Goal: Information Seeking & Learning: Learn about a topic

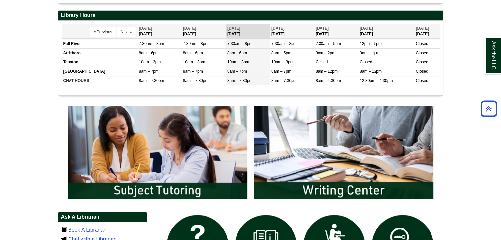
scroll to position [264, 0]
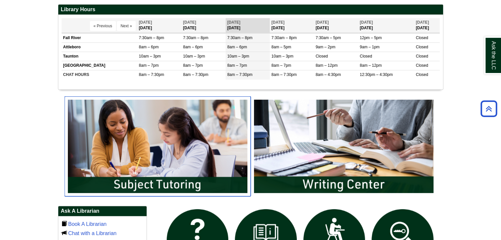
click at [140, 142] on img "slideshow" at bounding box center [158, 147] width 186 height 100
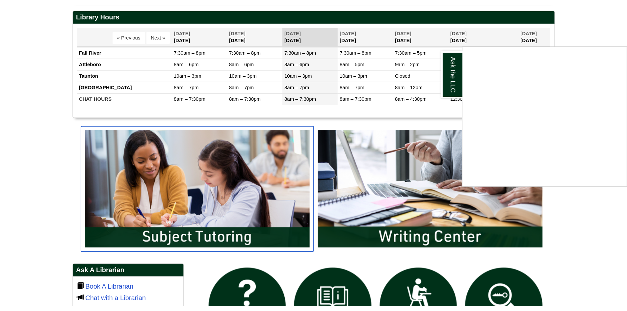
scroll to position [3, 3]
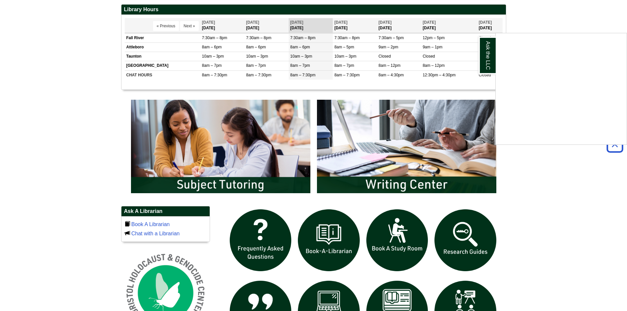
click at [223, 180] on div "Ask the LLC" at bounding box center [313, 155] width 627 height 311
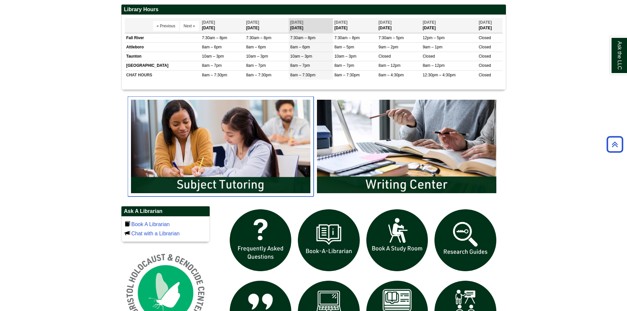
click at [233, 181] on img "slideshow" at bounding box center [221, 147] width 186 height 100
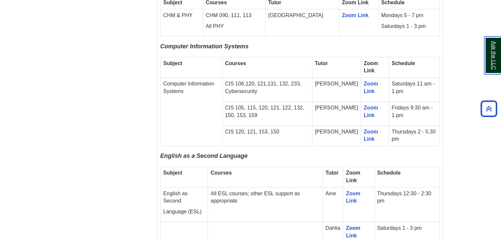
scroll to position [727, 0]
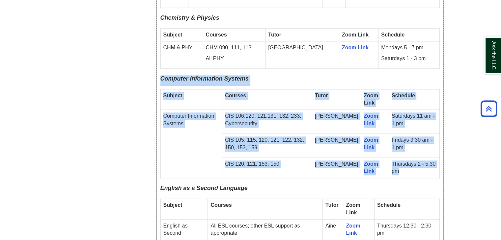
drag, startPoint x: 161, startPoint y: 68, endPoint x: 437, endPoint y: 164, distance: 292.6
click at [437, 164] on div "Fall 2025 Online Drop-In Schedule All remote drop-in tutoring is offered via Zo…" at bounding box center [299, 105] width 279 height 1016
copy div "Computer Information Systems Subject Courses Tutor Zoom Link Schedule Computer …"
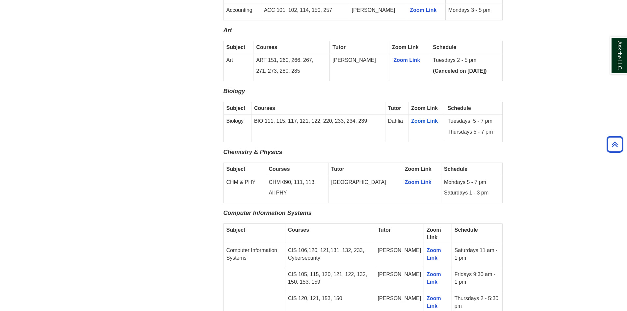
scroll to position [619, 0]
